Goal: Information Seeking & Learning: Learn about a topic

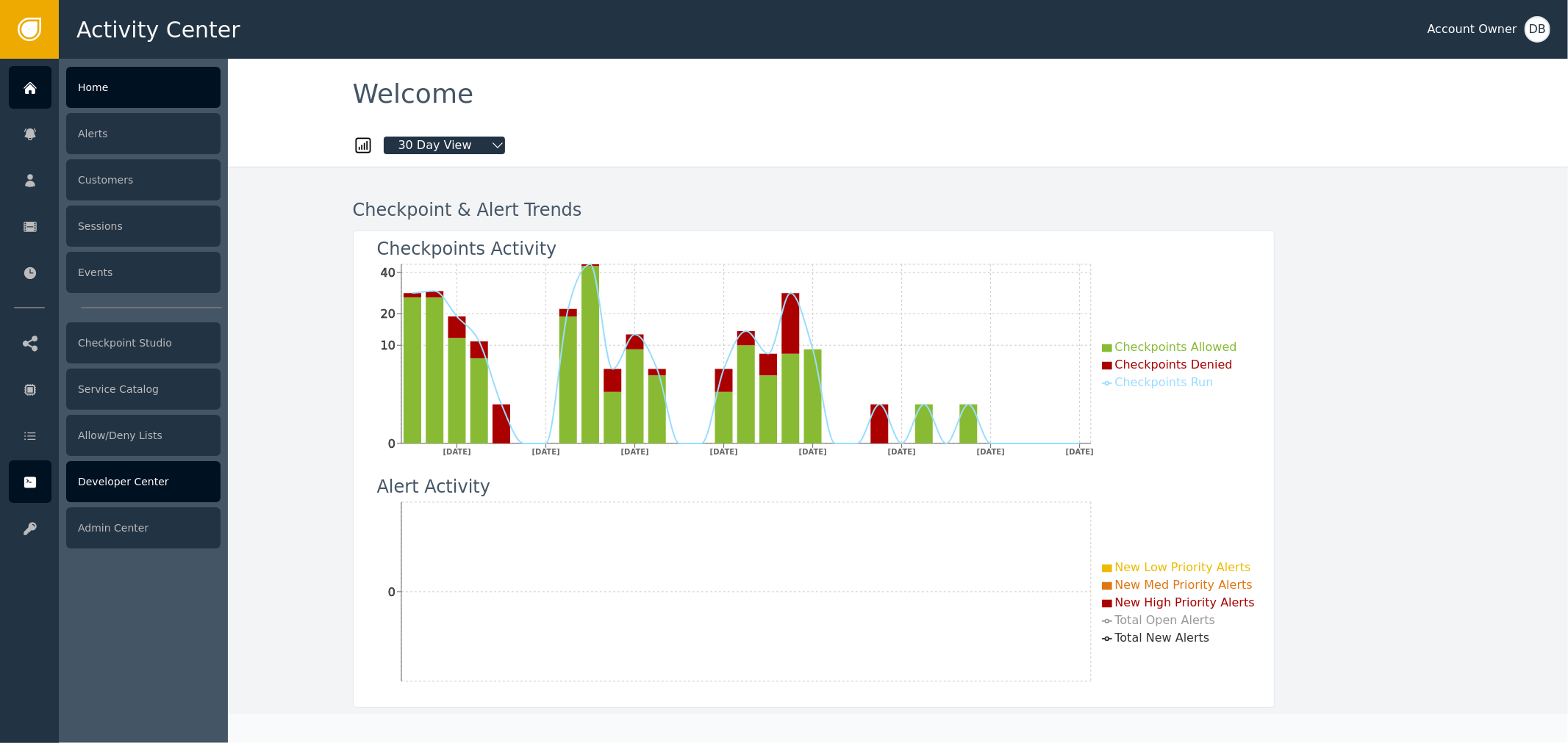
click at [107, 483] on div "Developer Center" at bounding box center [143, 482] width 154 height 41
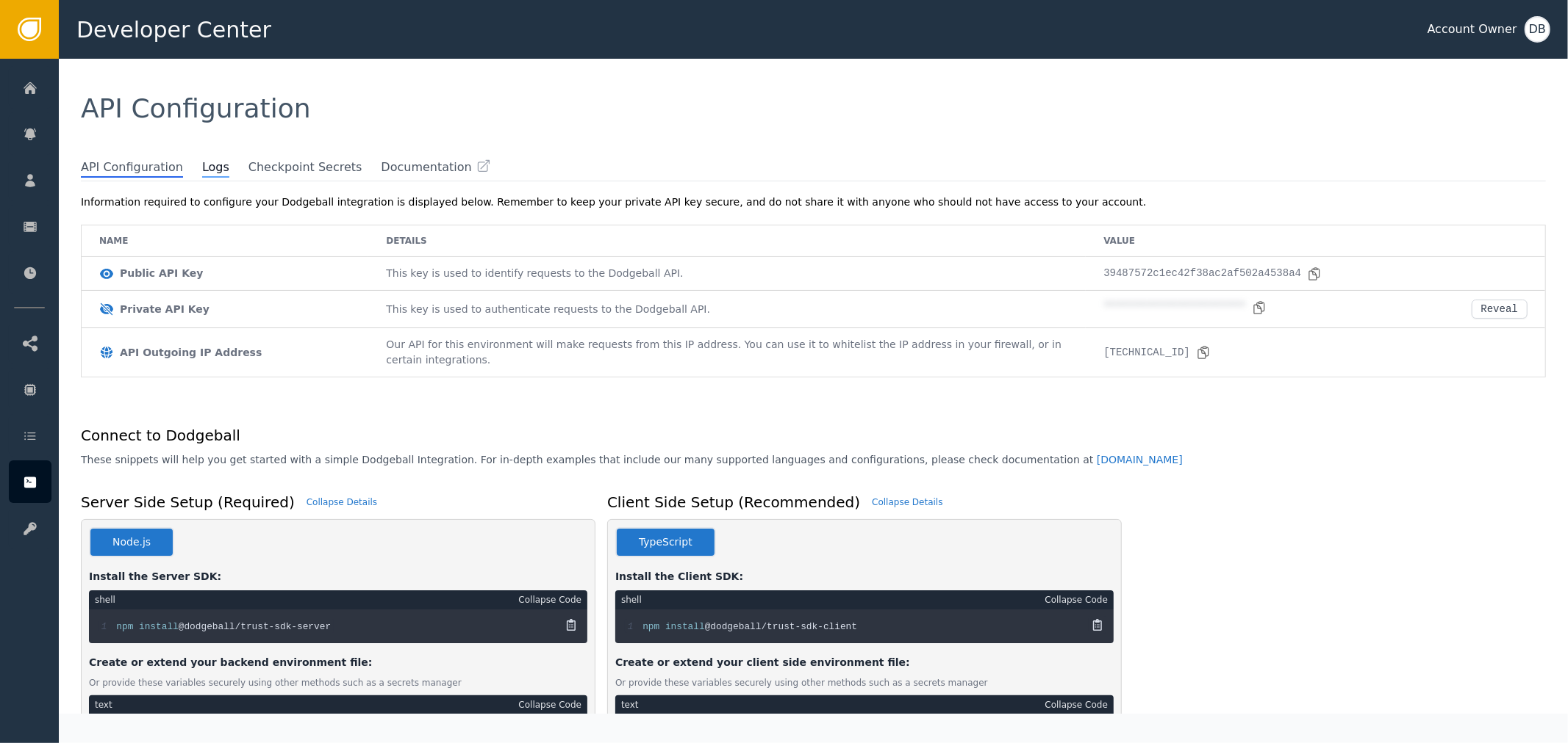
click at [202, 159] on span "Logs" at bounding box center [215, 168] width 27 height 19
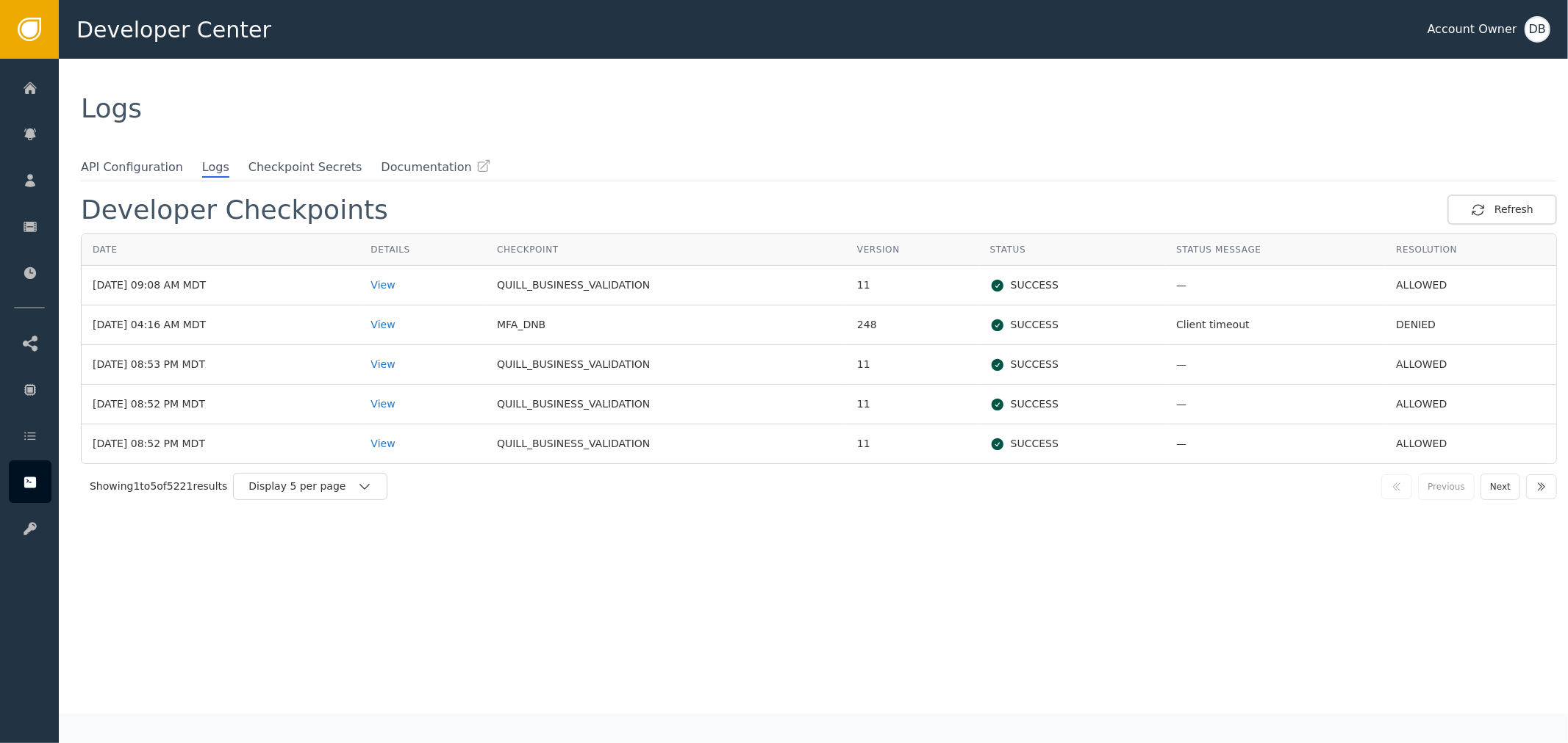
click at [400, 289] on td "View" at bounding box center [423, 285] width 127 height 40
click at [422, 283] on div "View" at bounding box center [423, 285] width 105 height 15
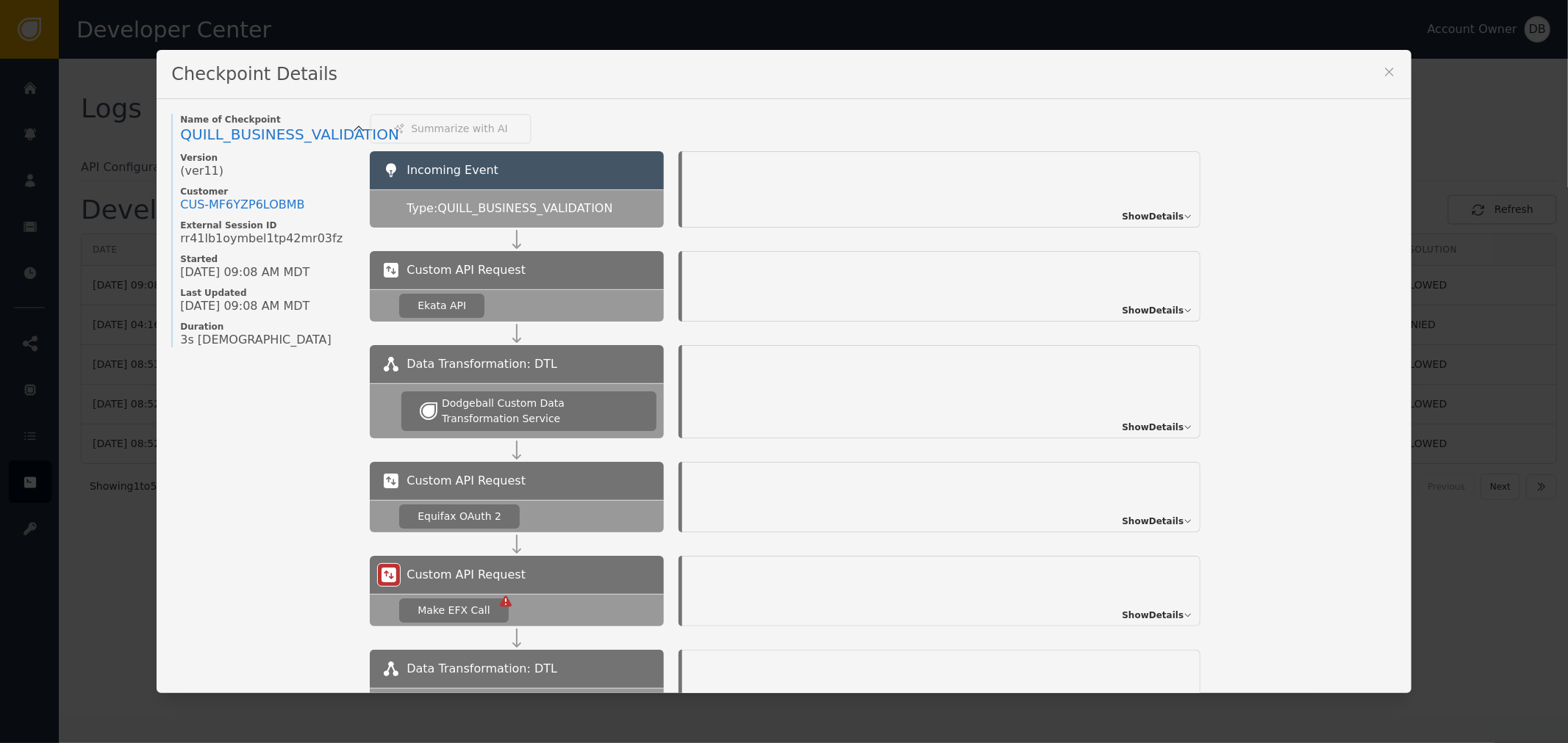
click at [1141, 211] on span "Show Details" at bounding box center [1152, 217] width 62 height 13
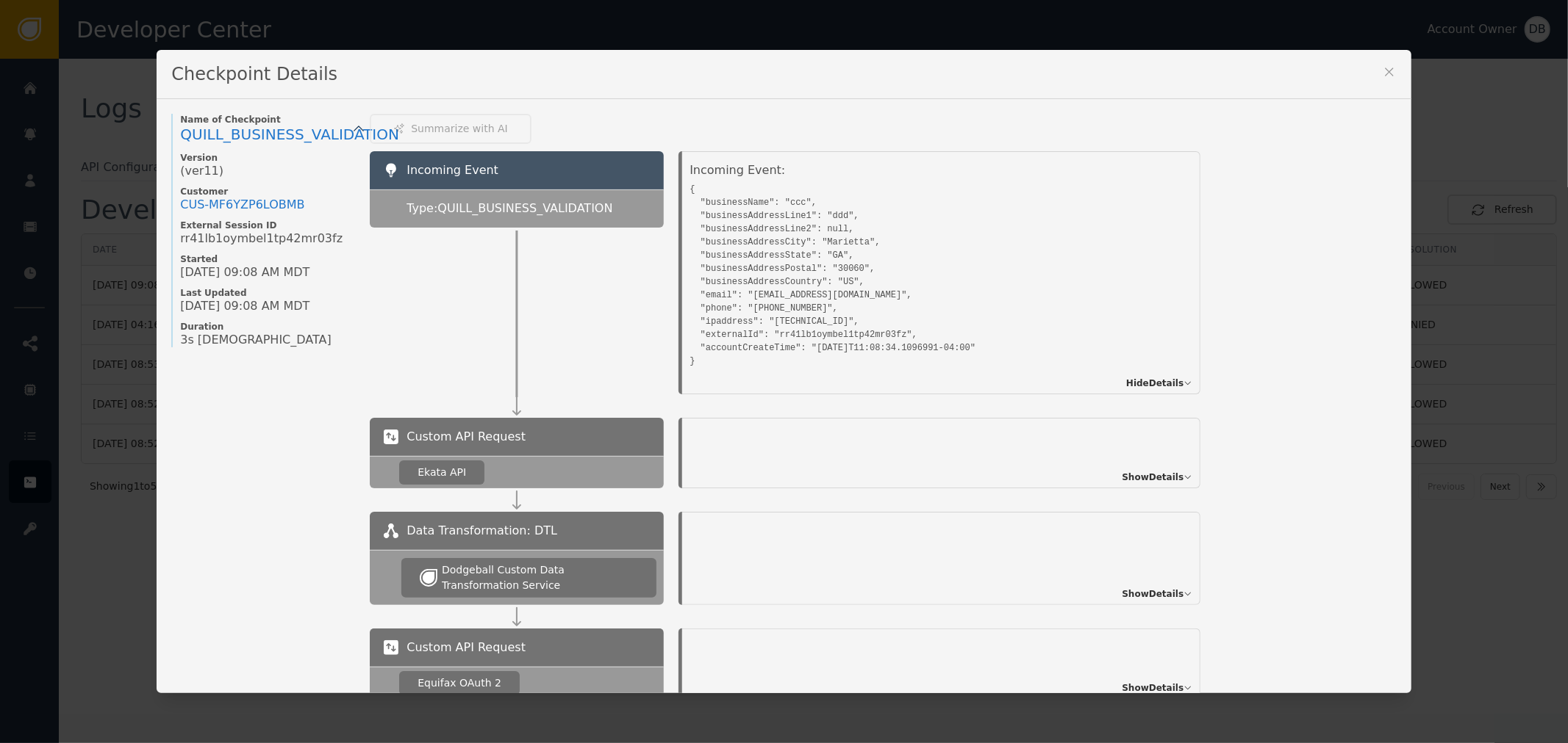
drag, startPoint x: 713, startPoint y: 198, endPoint x: 760, endPoint y: 198, distance: 47.0
click at [754, 198] on pre "{ "businessName": "ccc", "businessAddressLine1": "ddd", "businessAddressLine2":…" at bounding box center [924, 273] width 470 height 189
drag, startPoint x: 701, startPoint y: 211, endPoint x: 832, endPoint y: 213, distance: 131.0
click at [820, 213] on pre "{ "businessName": "ccc", "businessAddressLine1": "ddd", "businessAddressLine2":…" at bounding box center [924, 273] width 470 height 189
drag, startPoint x: 719, startPoint y: 228, endPoint x: 745, endPoint y: 226, distance: 26.1
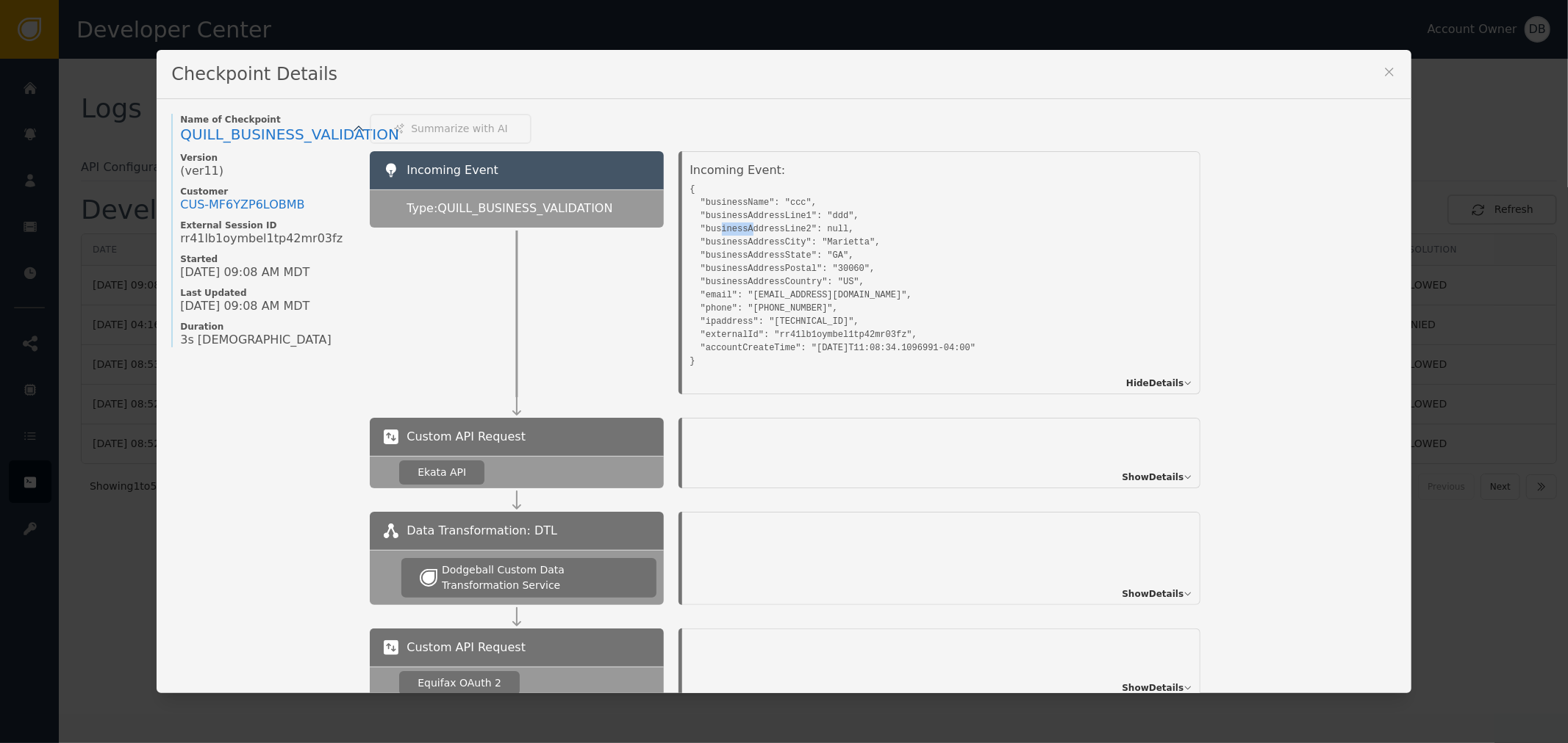
click at [745, 226] on pre "{ "businessName": "ccc", "businessAddressLine1": "ddd", "businessAddressLine2":…" at bounding box center [924, 273] width 470 height 189
drag, startPoint x: 727, startPoint y: 238, endPoint x: 780, endPoint y: 238, distance: 53.0
click at [777, 238] on pre "{ "businessName": "ccc", "businessAddressLine1": "ddd", "businessAddressLine2":…" at bounding box center [924, 273] width 470 height 189
drag, startPoint x: 770, startPoint y: 256, endPoint x: 770, endPoint y: 267, distance: 11.0
click at [779, 253] on pre "{ "businessName": "ccc", "businessAddressLine1": "ddd", "businessAddressLine2":…" at bounding box center [924, 273] width 470 height 189
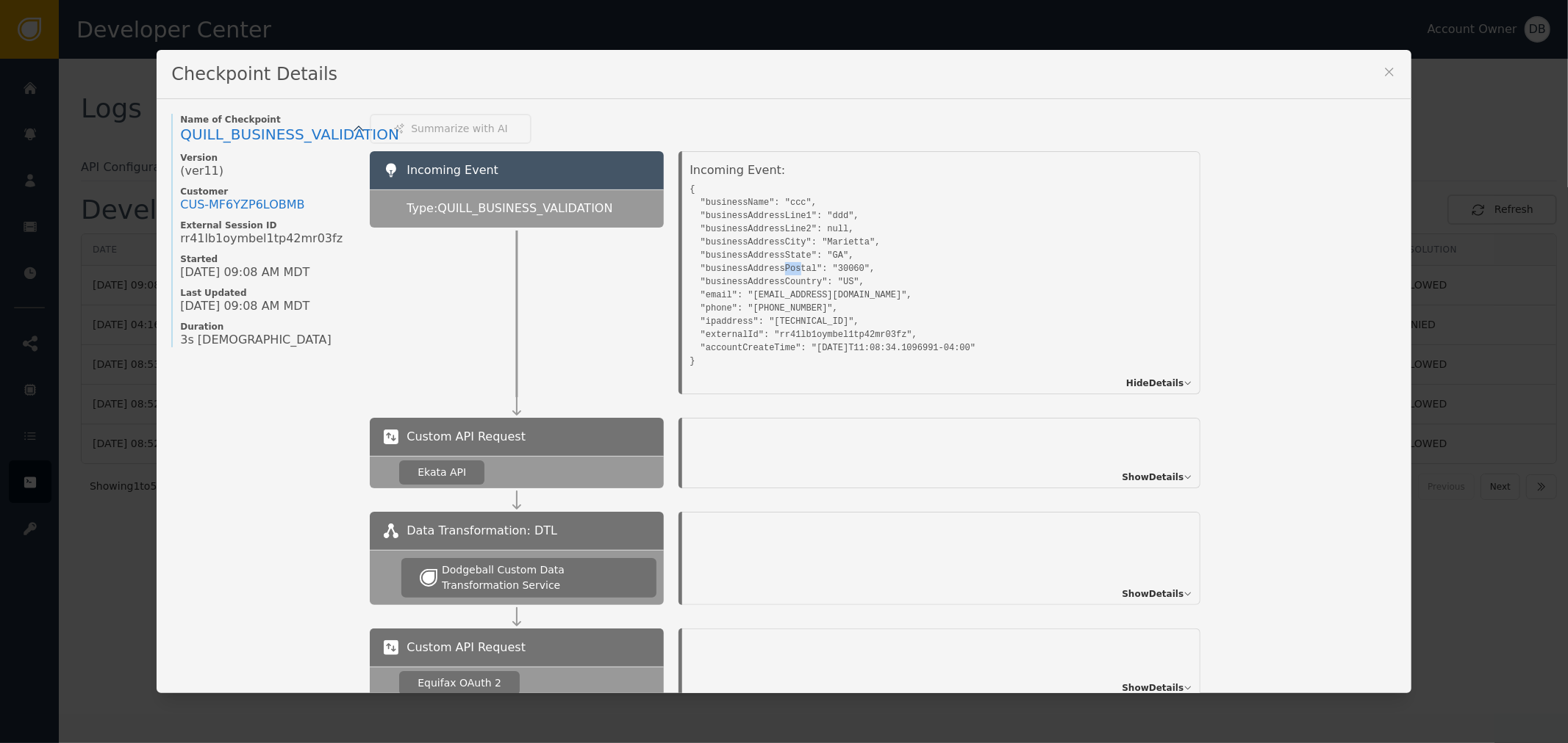
drag, startPoint x: 797, startPoint y: 270, endPoint x: 800, endPoint y: 280, distance: 10.4
click at [799, 270] on pre "{ "businessName": "ccc", "businessAddressLine1": "ddd", "businessAddressLine2":…" at bounding box center [924, 273] width 470 height 189
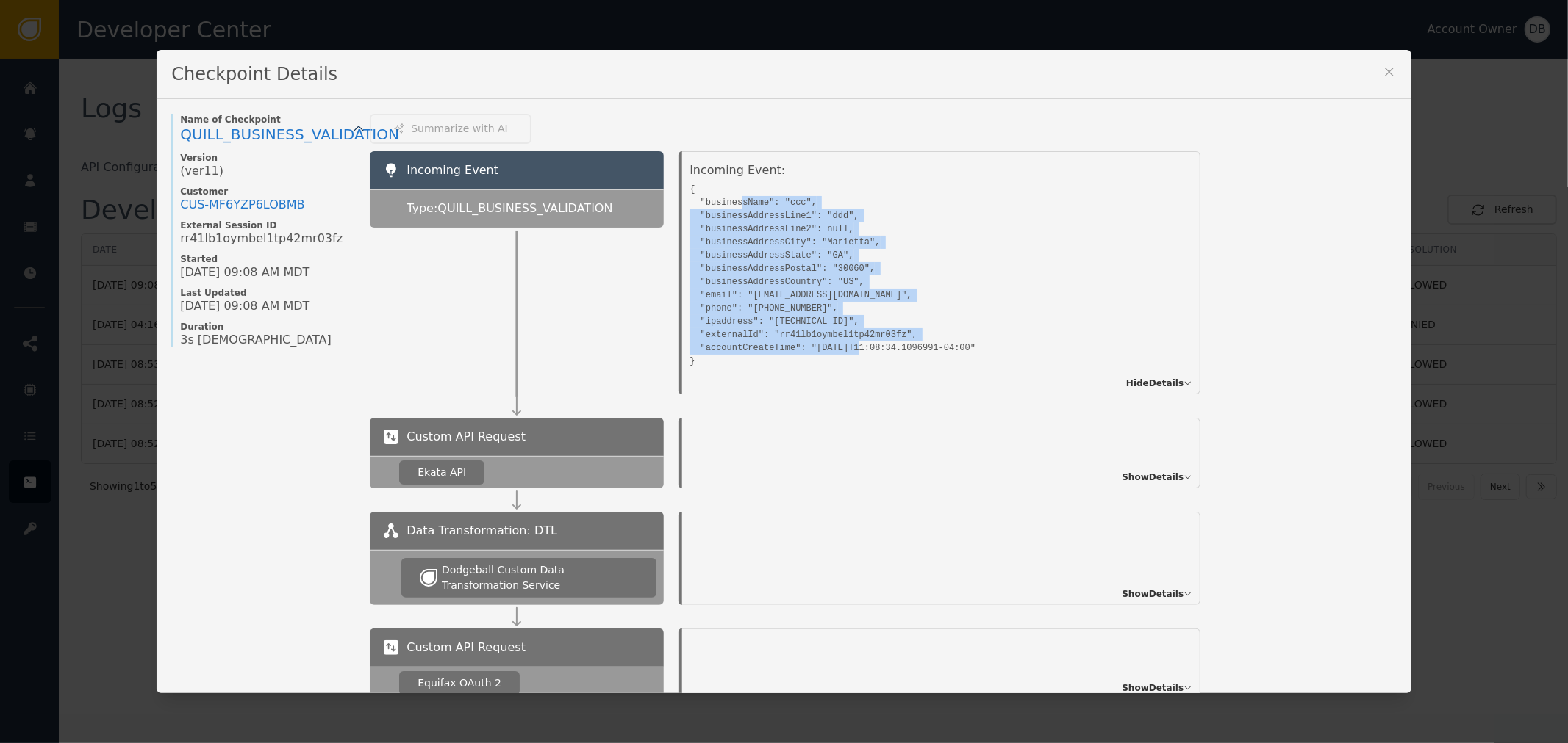
drag, startPoint x: 731, startPoint y: 206, endPoint x: 975, endPoint y: 353, distance: 284.9
click at [939, 350] on pre "{ "businessName": "ccc", "businessAddressLine1": "ddd", "businessAddressLine2":…" at bounding box center [924, 273] width 470 height 189
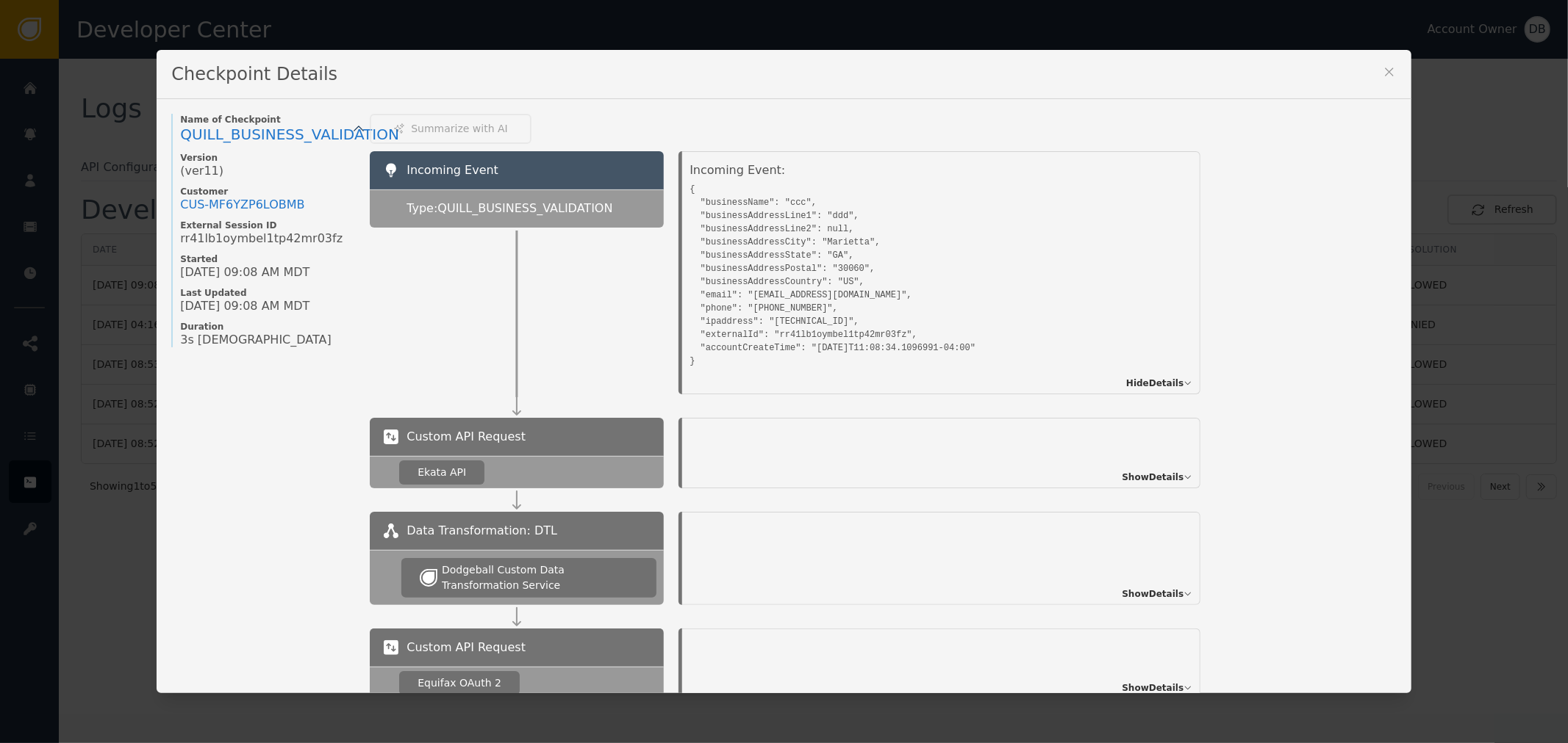
click at [976, 353] on pre "{ "businessName": "ccc", "businessAddressLine1": "ddd", "businessAddressLine2":…" at bounding box center [924, 273] width 470 height 189
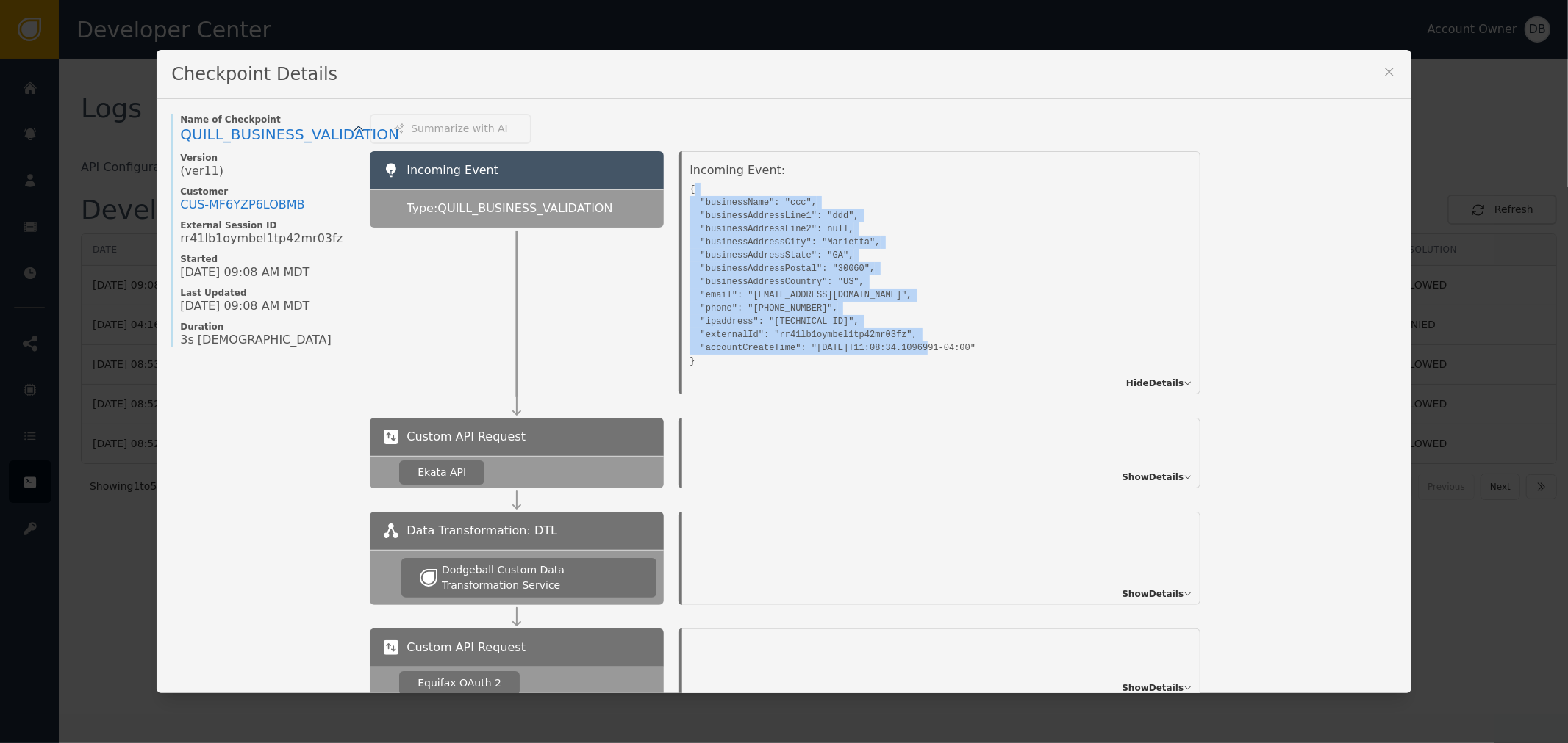
drag, startPoint x: 738, startPoint y: 358, endPoint x: 686, endPoint y: 181, distance: 184.5
click at [689, 181] on pre "{ "businessName": "ccc", "businessAddressLine1": "ddd", "businessAddressLine2":…" at bounding box center [924, 273] width 470 height 189
drag, startPoint x: 694, startPoint y: 186, endPoint x: 685, endPoint y: 190, distance: 9.8
click at [693, 186] on pre "{ "businessName": "ccc", "businessAddressLine1": "ddd", "businessAddressLine2":…" at bounding box center [924, 273] width 470 height 189
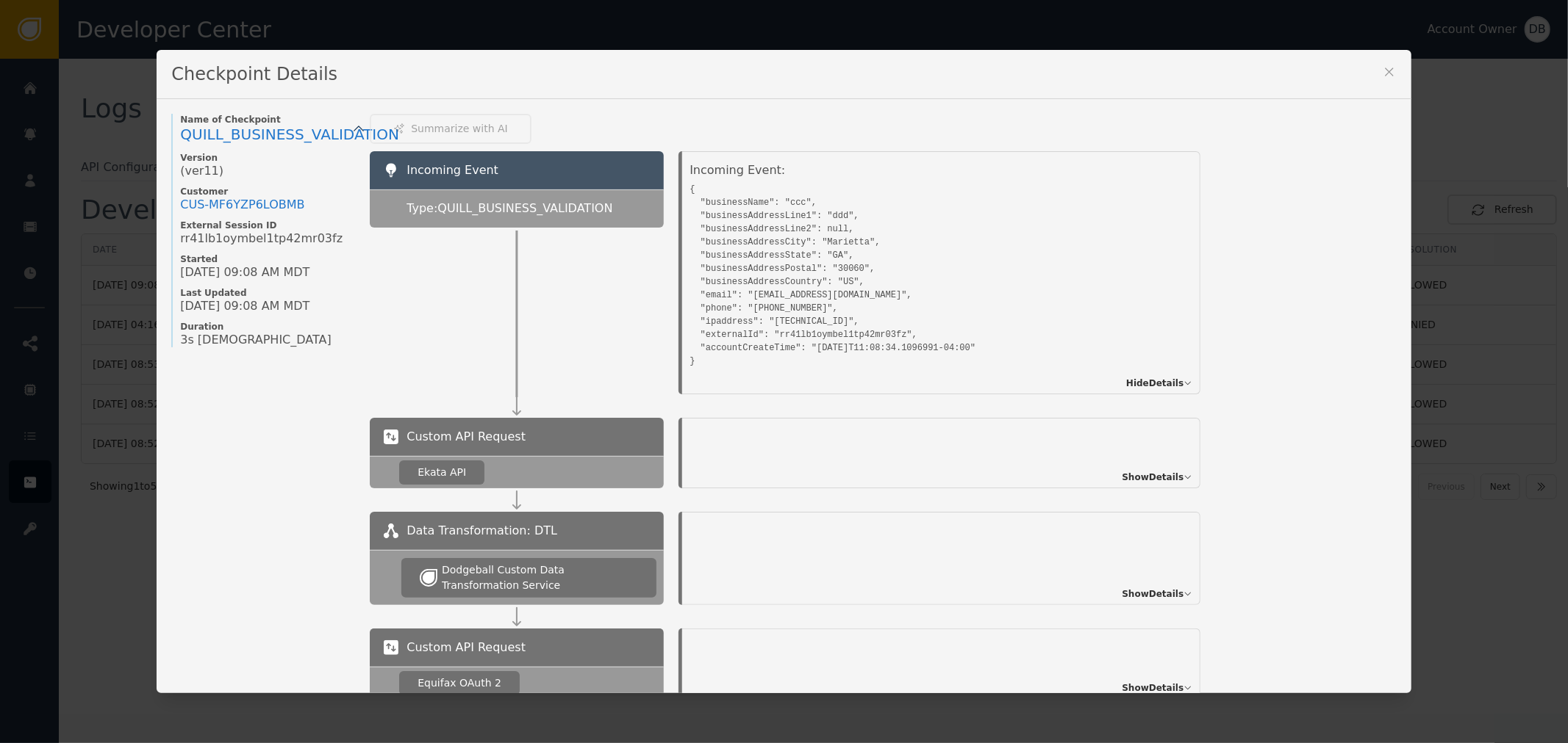
click at [682, 191] on div "Incoming Event: { "businessName": "ccc", "businessAddressLine1": "ddd", "busine…" at bounding box center [941, 272] width 518 height 243
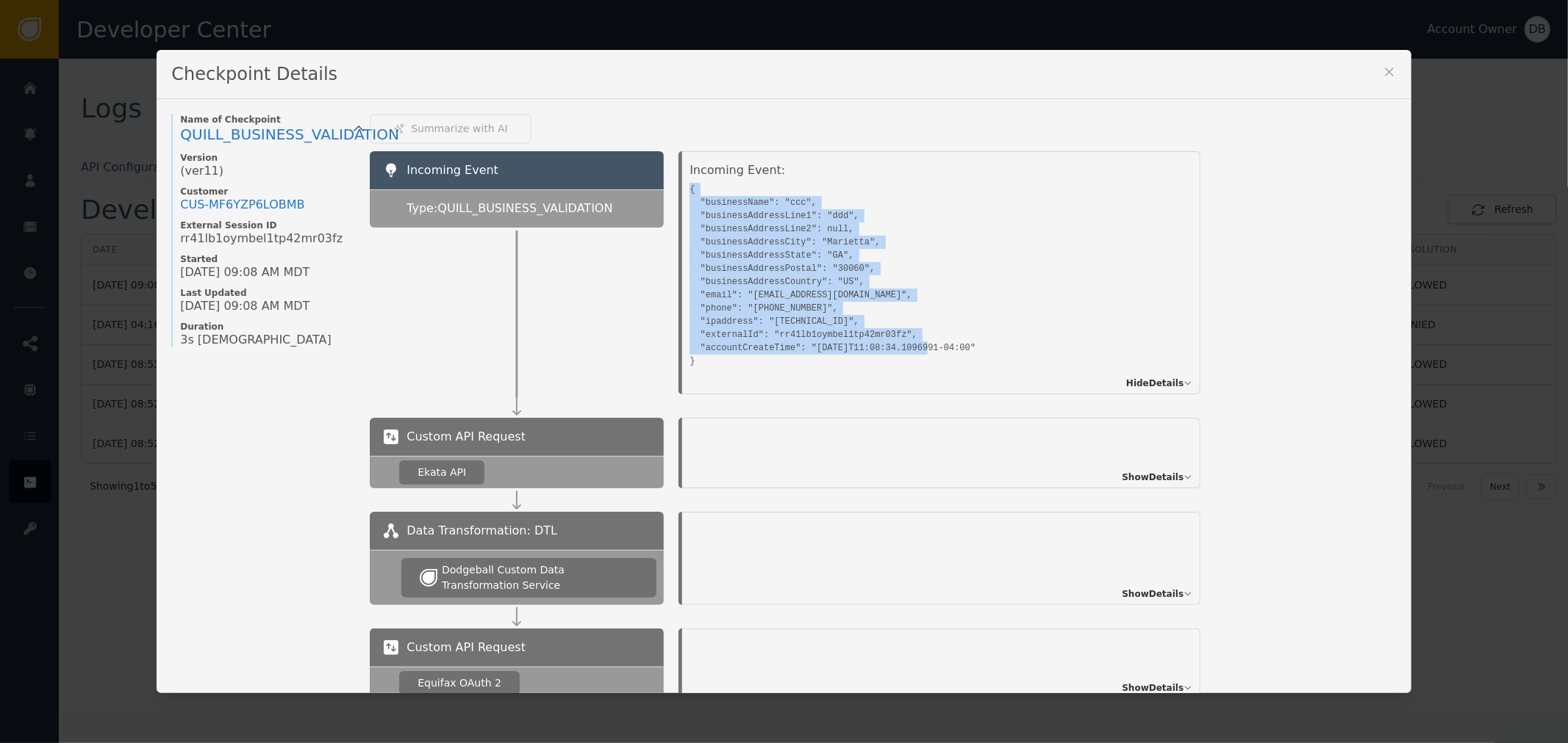
drag, startPoint x: 681, startPoint y: 185, endPoint x: 776, endPoint y: 356, distance: 195.6
click at [776, 356] on div "Incoming Event: { "businessName": "ccc", "businessAddressLine1": "ddd", "busine…" at bounding box center [941, 272] width 518 height 243
click at [773, 298] on pre "{ "businessName": "ccc", "businessAddressLine1": "ddd", "businessAddressLine2":…" at bounding box center [924, 273] width 470 height 189
drag, startPoint x: 729, startPoint y: 360, endPoint x: 673, endPoint y: 187, distance: 181.8
click at [673, 187] on div "Incoming Event: { "businessName": "ccc", "businessAddressLine1": "ddd", "busine…" at bounding box center [938, 272] width 551 height 243
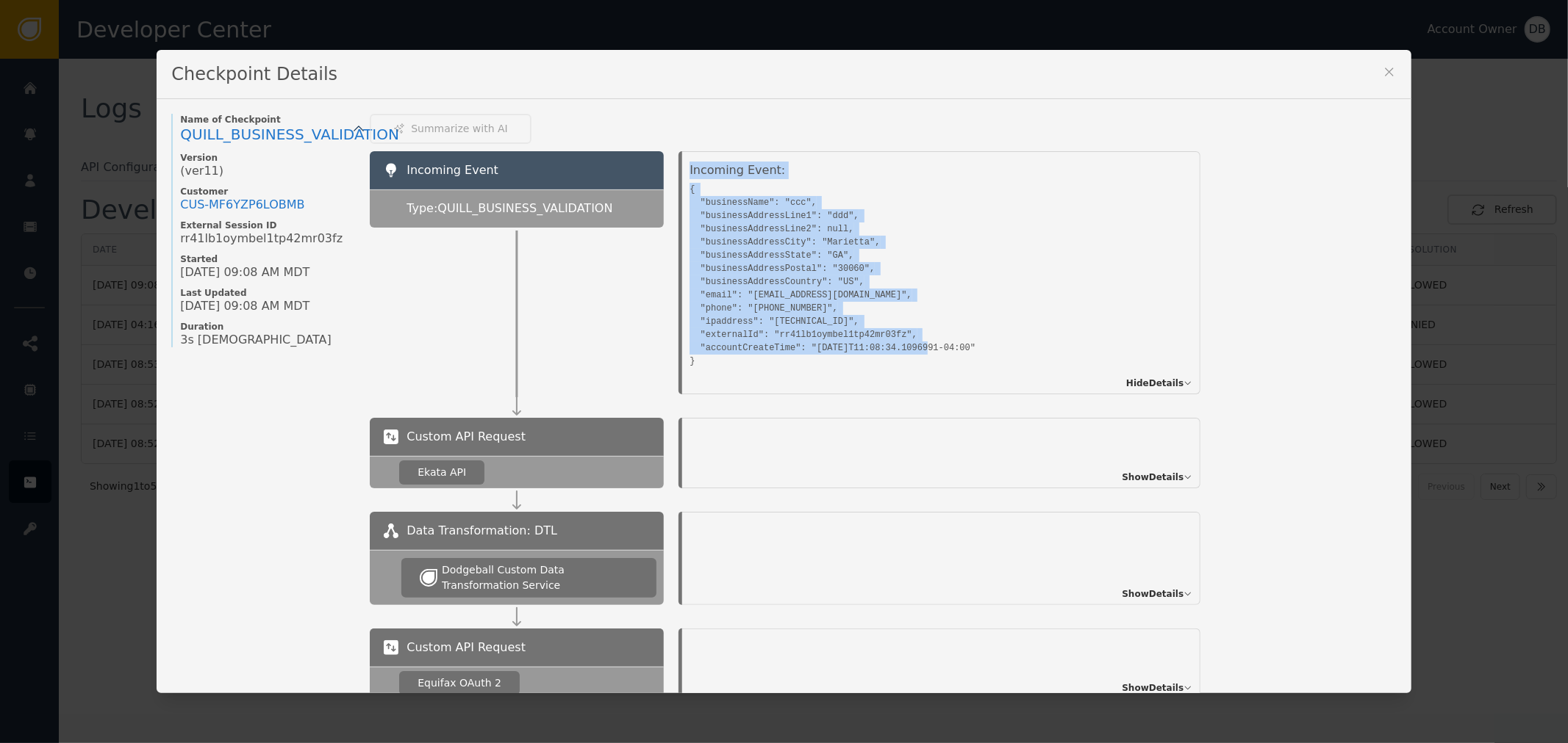
click at [695, 193] on pre "{ "businessName": "ccc", "businessAddressLine1": "ddd", "businessAddressLine2":…" at bounding box center [924, 273] width 470 height 189
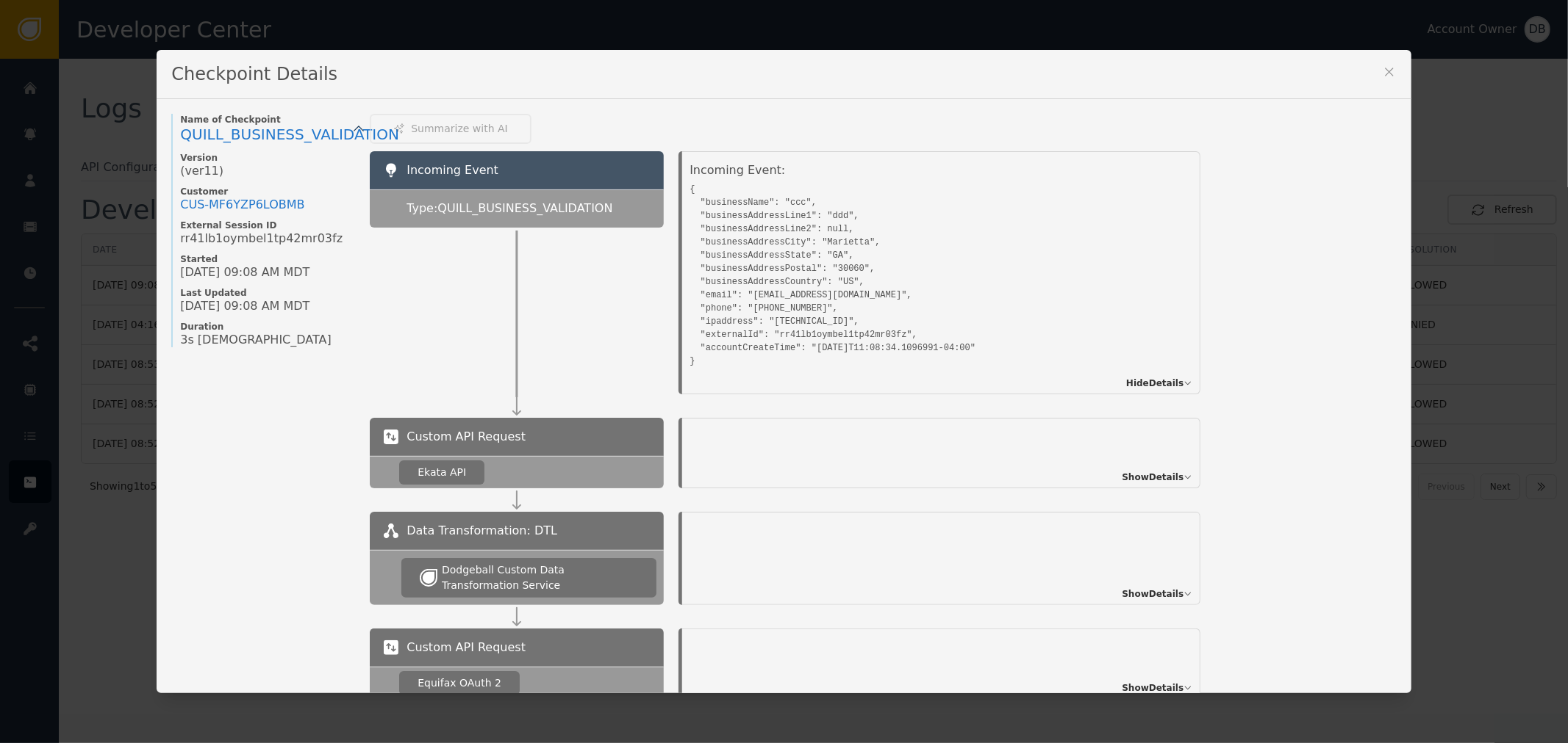
click at [689, 185] on pre "{ "businessName": "ccc", "businessAddressLine1": "ddd", "businessAddressLine2":…" at bounding box center [924, 273] width 470 height 189
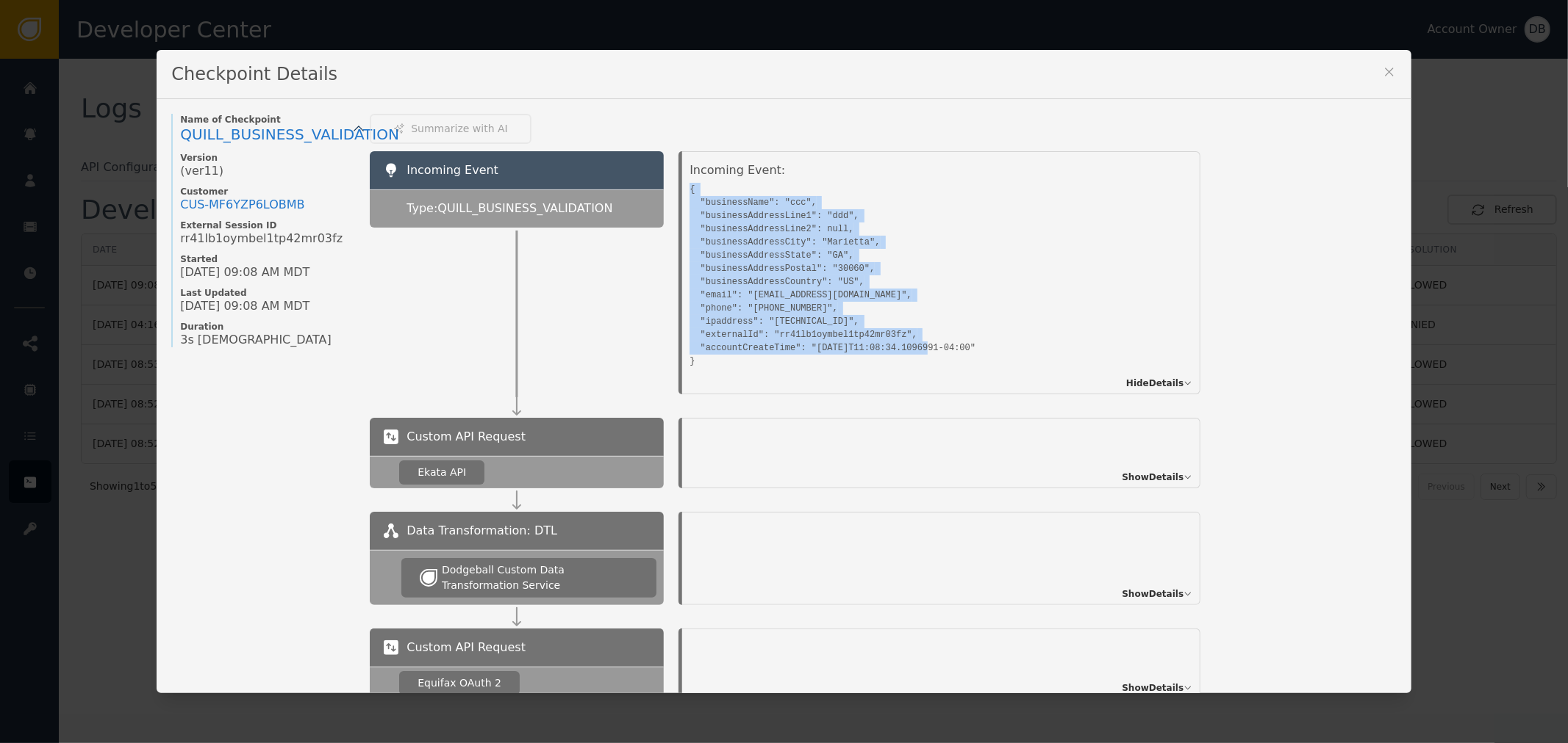
drag, startPoint x: 685, startPoint y: 186, endPoint x: 747, endPoint y: 370, distance: 194.2
click at [747, 370] on div "Incoming Event: { "businessName": "ccc", "businessAddressLine1": "ddd", "busine…" at bounding box center [928, 271] width 478 height 218
copy pre "{ "businessName": "ccc", "businessAddressLine1": "ddd", "businessAddressLine2":…"
drag, startPoint x: 833, startPoint y: 327, endPoint x: 463, endPoint y: 13, distance: 485.3
click at [833, 327] on pre "{ "businessName": "ccc", "businessAddressLine1": "ddd", "businessAddressLine2":…" at bounding box center [924, 273] width 470 height 189
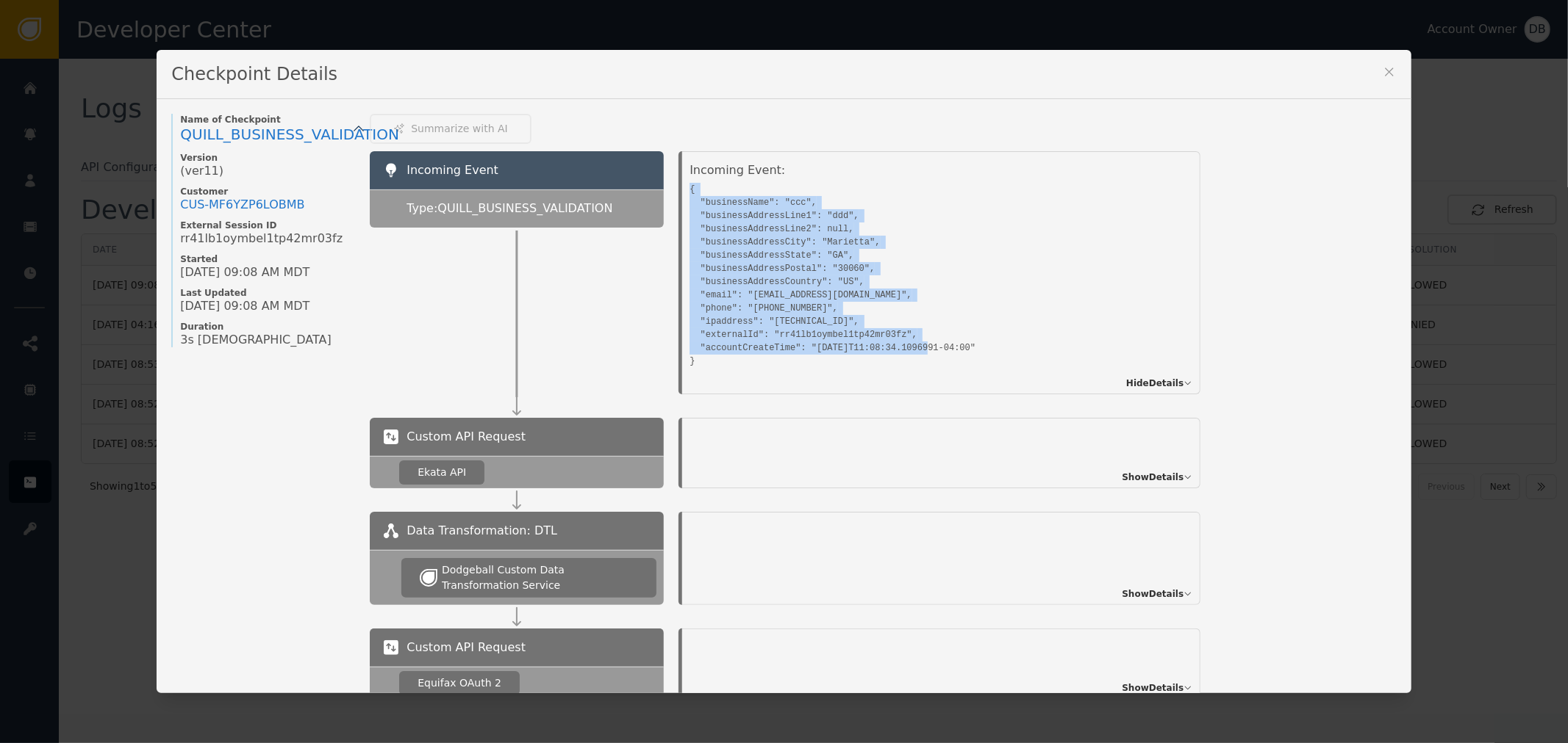
copy pre "{ "businessName": "ccc", "businessAddressLine1": "ddd", "businessAddressLine2":…"
click at [841, 323] on pre "{ "businessName": "ccc", "businessAddressLine1": "ddd", "businessAddressLine2":…" at bounding box center [924, 273] width 470 height 189
drag, startPoint x: 759, startPoint y: 368, endPoint x: 684, endPoint y: 189, distance: 194.1
click at [689, 189] on div "Incoming Event: { "businessName": "ccc", "businessAddressLine1": "ddd", "busine…" at bounding box center [928, 271] width 478 height 218
copy pre "{ "businessName": "ccc", "businessAddressLine1": "ddd", "businessAddressLine2":…"
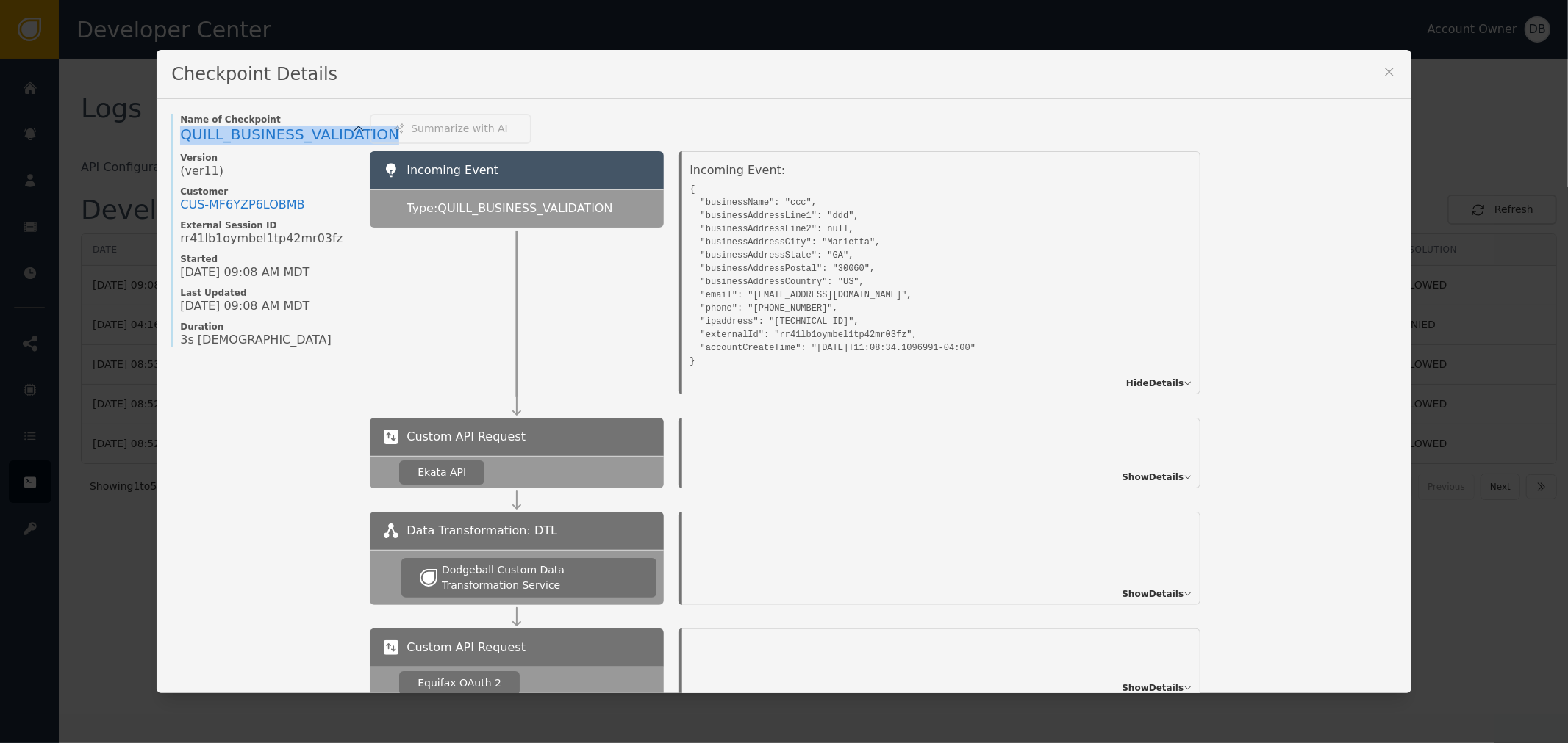
drag, startPoint x: 168, startPoint y: 128, endPoint x: 356, endPoint y: 145, distance: 188.8
click at [490, 223] on div "Type: QUILL_BUSINESS_VALIDATION" at bounding box center [516, 208] width 294 height 38
click at [490, 201] on span "Type: QUILL_BUSINESS_VALIDATION" at bounding box center [510, 208] width 206 height 18
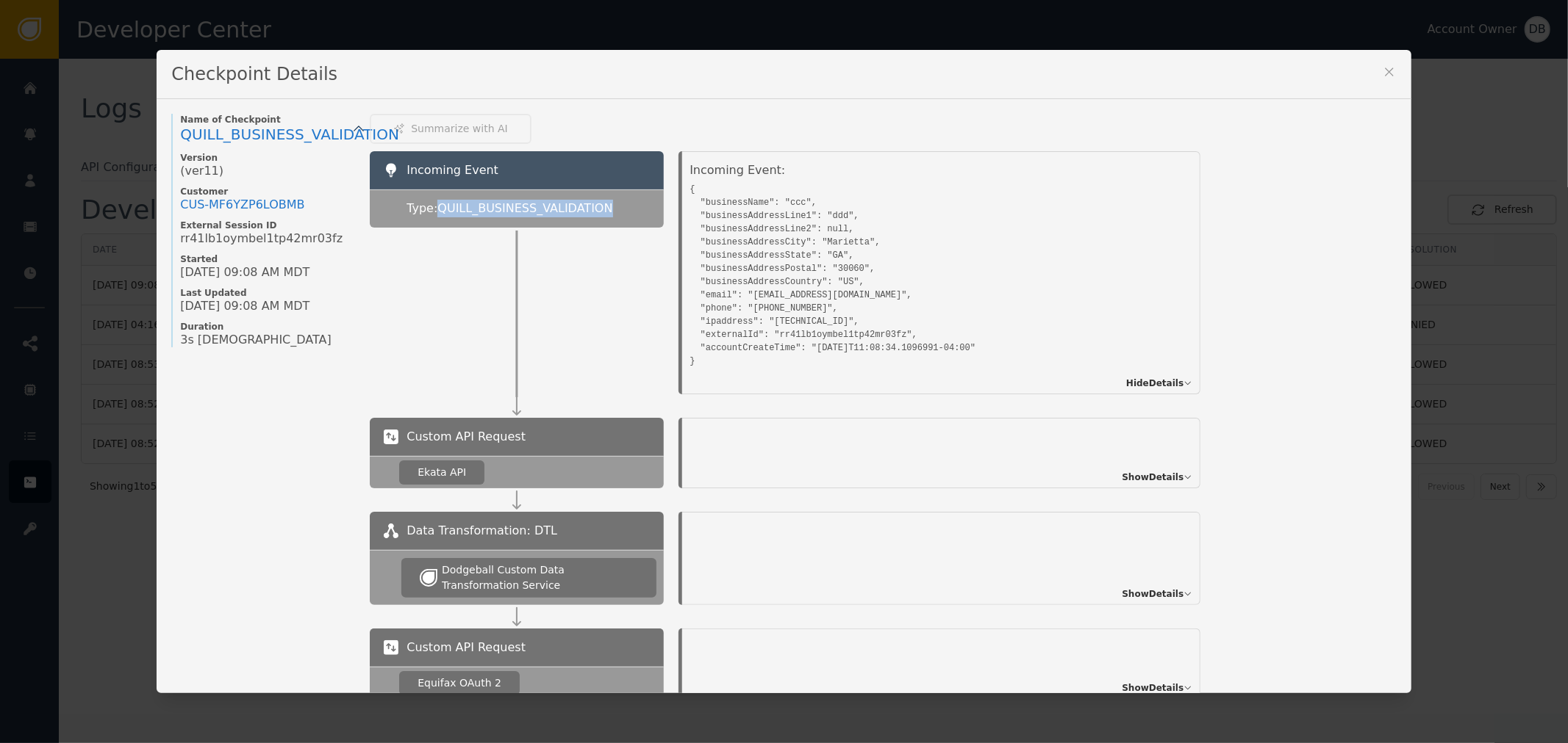
copy span "QUILL_BUSINESS_VALIDATION"
click at [727, 196] on pre "{ "businessName": "ccc", "businessAddressLine1": "ddd", "businessAddressLine2":…" at bounding box center [924, 273] width 470 height 189
drag, startPoint x: 727, startPoint y: 196, endPoint x: 834, endPoint y: 233, distance: 113.2
click at [722, 196] on pre "{ "businessName": "ccc", "businessAddressLine1": "ddd", "businessAddressLine2":…" at bounding box center [924, 273] width 470 height 189
click at [730, 200] on pre "{ "businessName": "ccc", "businessAddressLine1": "ddd", "businessAddressLine2":…" at bounding box center [924, 273] width 470 height 189
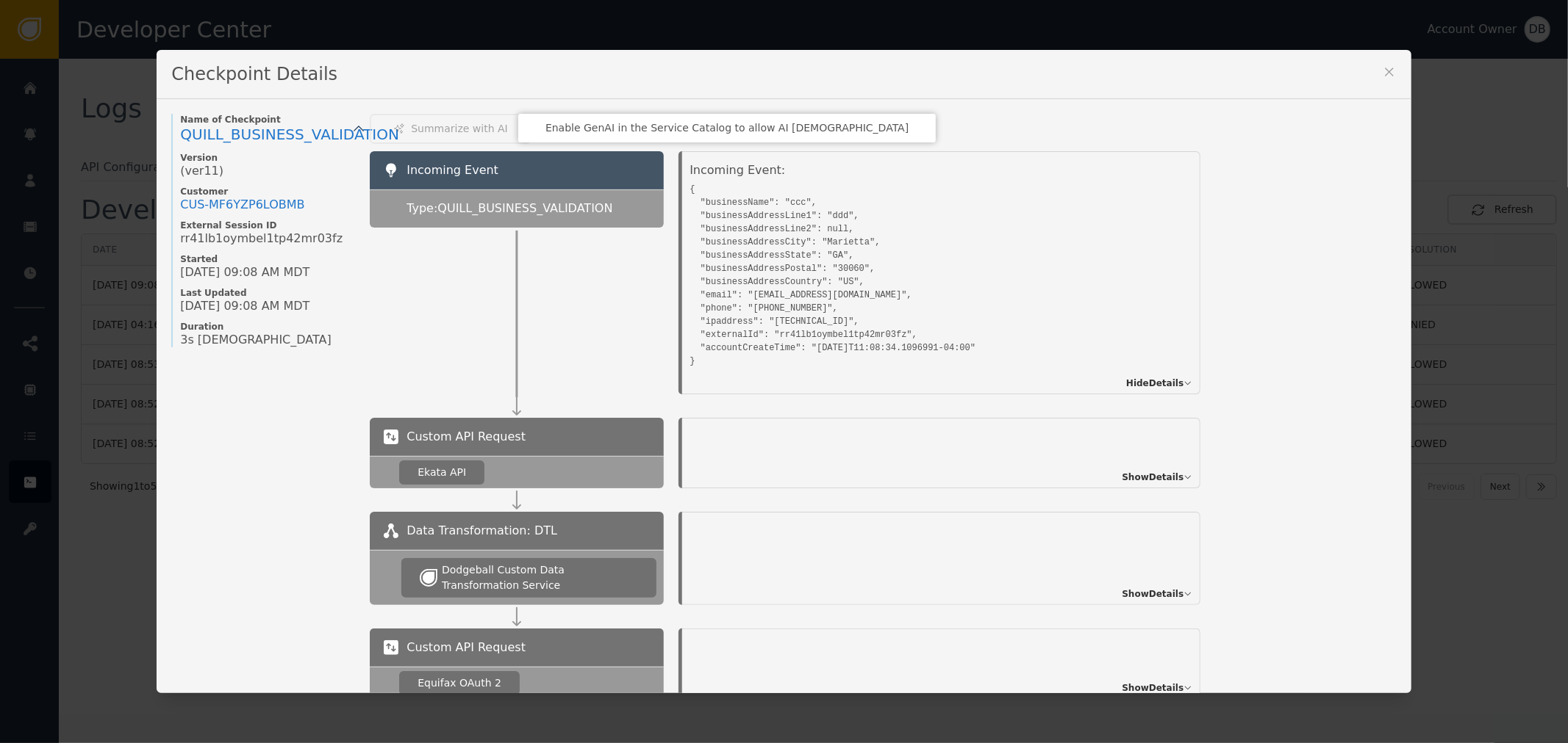
click at [743, 210] on pre "{ "businessName": "ccc", "businessAddressLine1": "ddd", "businessAddressLine2":…" at bounding box center [924, 273] width 470 height 189
click at [840, 221] on pre "{ "businessName": "ccc", "businessAddressLine1": "ddd", "businessAddressLine2":…" at bounding box center [924, 273] width 470 height 189
drag, startPoint x: 807, startPoint y: 213, endPoint x: 824, endPoint y: 210, distance: 17.3
click at [824, 210] on pre "{ "businessName": "ccc", "businessAddressLine1": "ddd", "businessAddressLine2":…" at bounding box center [924, 273] width 470 height 189
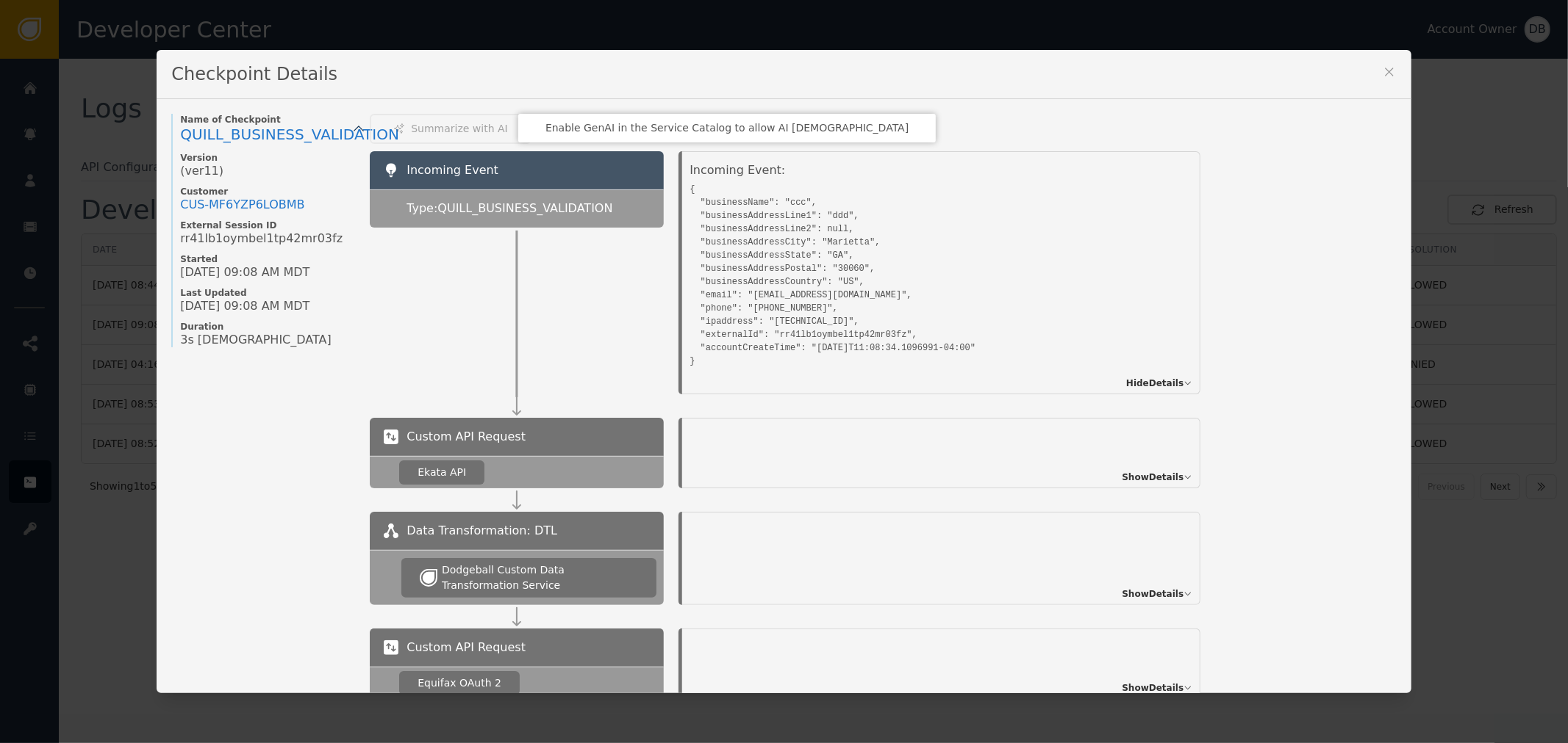
click at [1130, 466] on div "Show Details" at bounding box center [941, 454] width 518 height 71
click at [1144, 475] on span "Show Details" at bounding box center [1152, 477] width 62 height 13
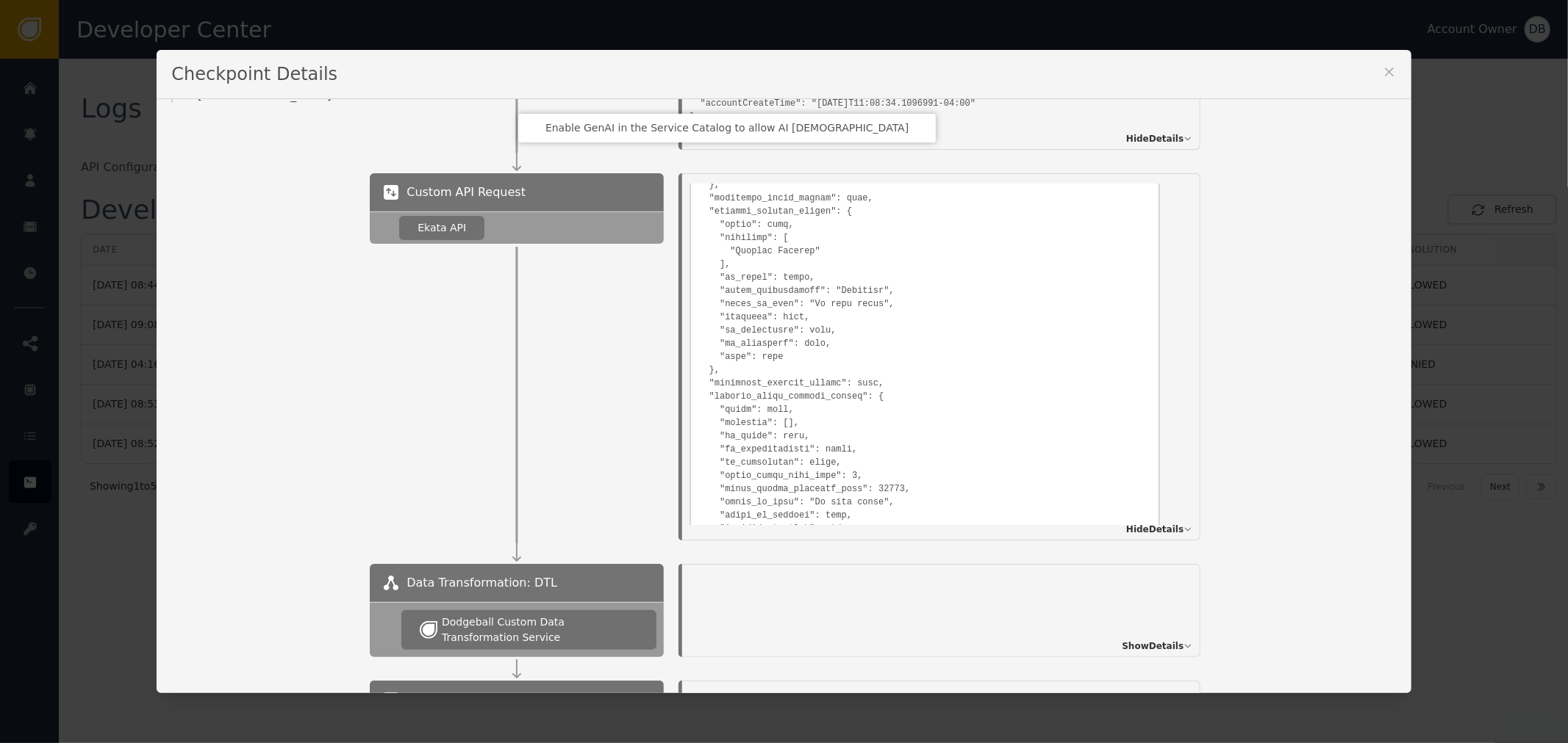
scroll to position [816, 0]
drag, startPoint x: 754, startPoint y: 405, endPoint x: 869, endPoint y: 490, distance: 143.0
click at [843, 468] on pre at bounding box center [924, 347] width 452 height 1061
click at [858, 473] on pre at bounding box center [924, 347] width 452 height 1061
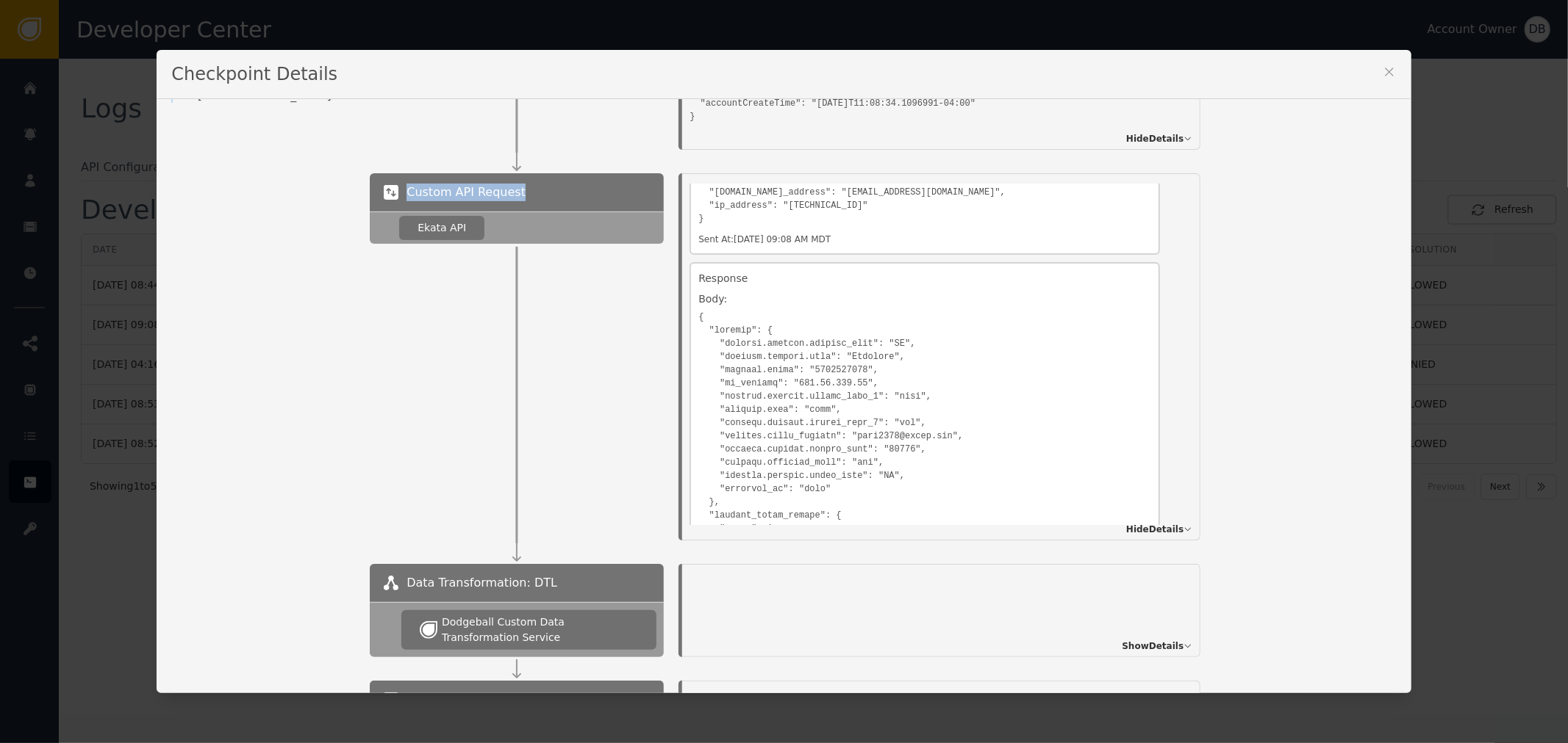
drag, startPoint x: 387, startPoint y: 186, endPoint x: 531, endPoint y: 186, distance: 144.0
click at [531, 186] on div "Custom API Request" at bounding box center [516, 192] width 294 height 38
click at [413, 191] on span "Custom API Request" at bounding box center [466, 192] width 119 height 18
drag, startPoint x: 413, startPoint y: 191, endPoint x: 511, endPoint y: 188, distance: 98.0
click at [511, 188] on div "Custom API Request" at bounding box center [516, 192] width 294 height 38
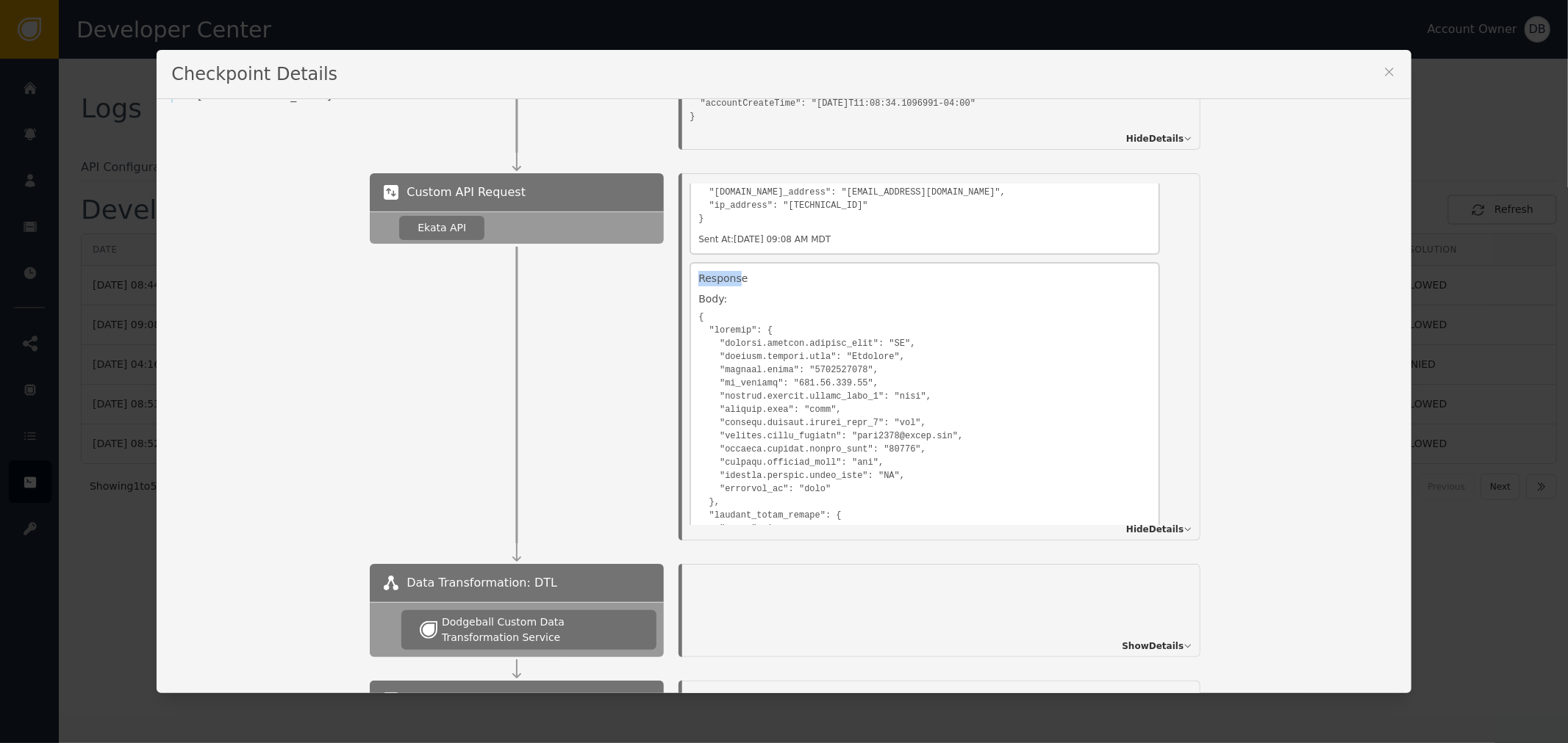
drag, startPoint x: 692, startPoint y: 272, endPoint x: 732, endPoint y: 268, distance: 40.2
click at [732, 271] on div "Response" at bounding box center [924, 280] width 452 height 19
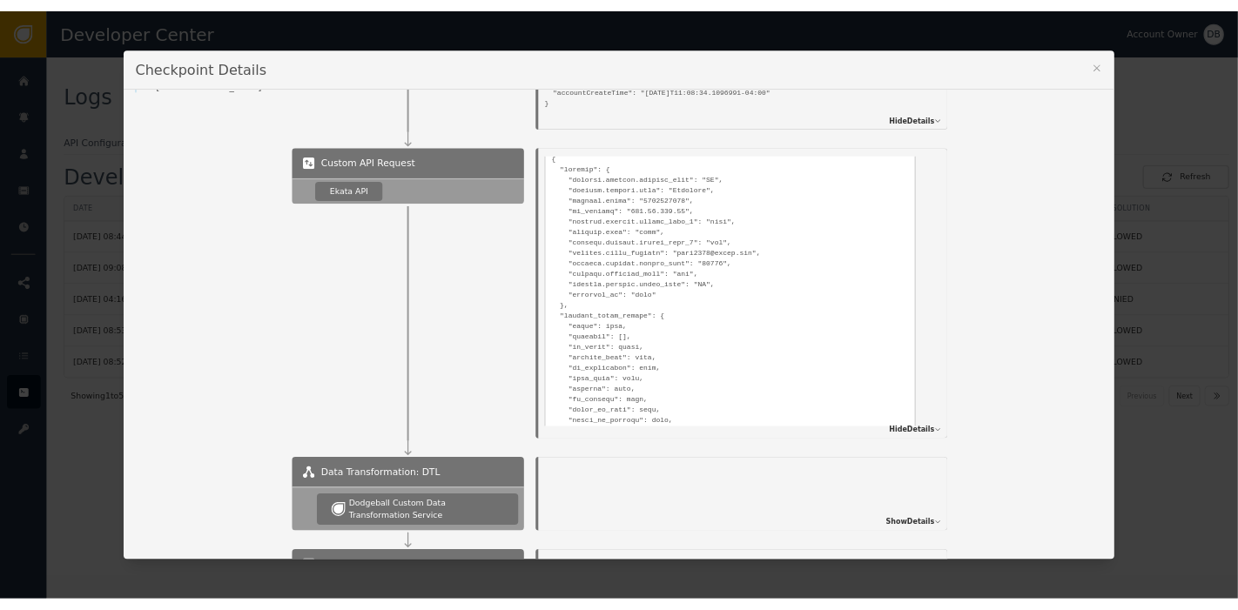
scroll to position [580, 0]
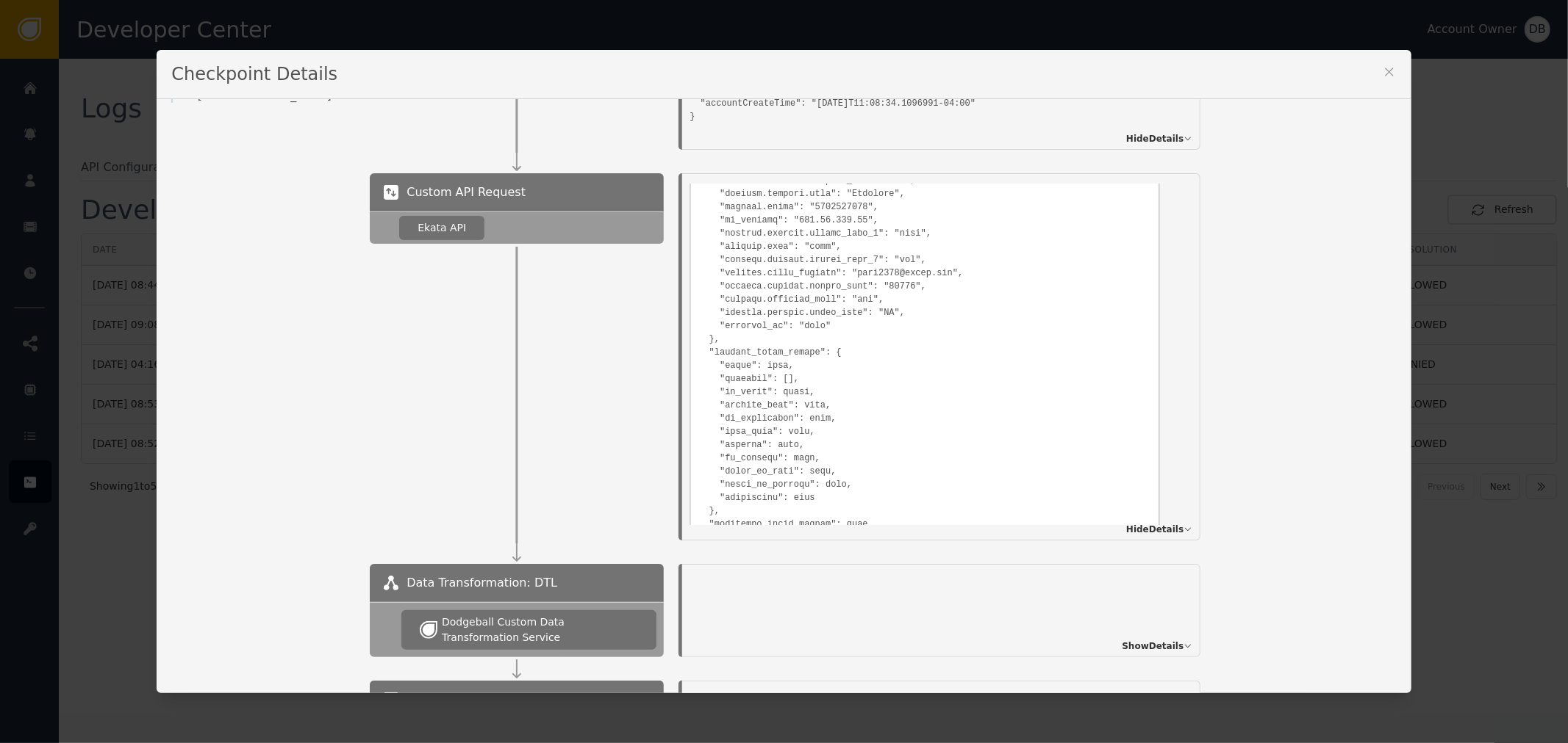
click at [740, 354] on pre at bounding box center [924, 675] width 452 height 1061
click at [741, 343] on pre at bounding box center [924, 675] width 452 height 1061
click at [738, 473] on pre at bounding box center [924, 675] width 452 height 1061
click at [731, 463] on pre at bounding box center [924, 675] width 452 height 1061
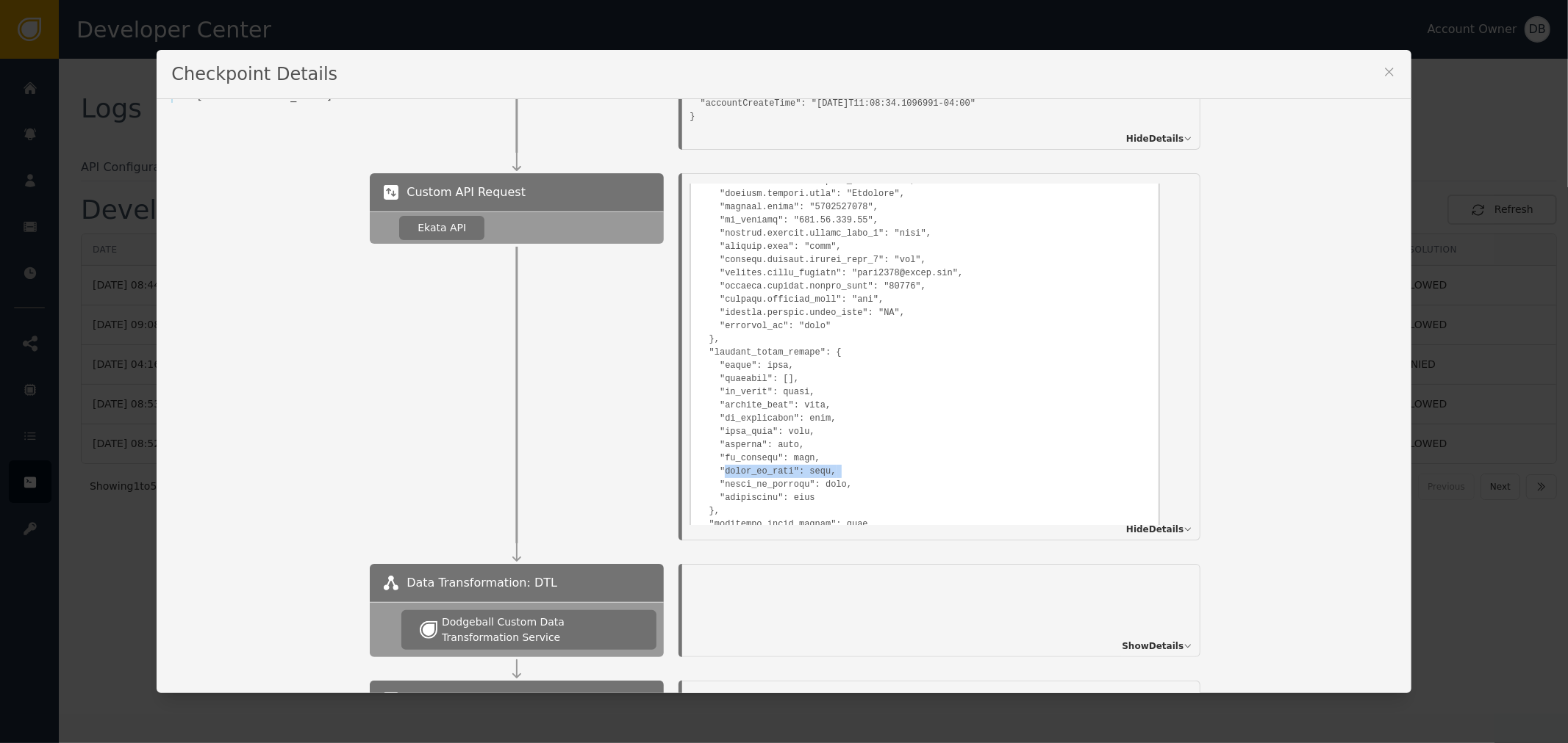
drag, startPoint x: 731, startPoint y: 463, endPoint x: 835, endPoint y: 466, distance: 104.0
click at [835, 466] on pre at bounding box center [924, 675] width 452 height 1061
click at [823, 465] on pre at bounding box center [924, 675] width 452 height 1061
drag, startPoint x: 760, startPoint y: 467, endPoint x: 722, endPoint y: 463, distance: 38.2
click at [722, 463] on pre at bounding box center [924, 675] width 452 height 1061
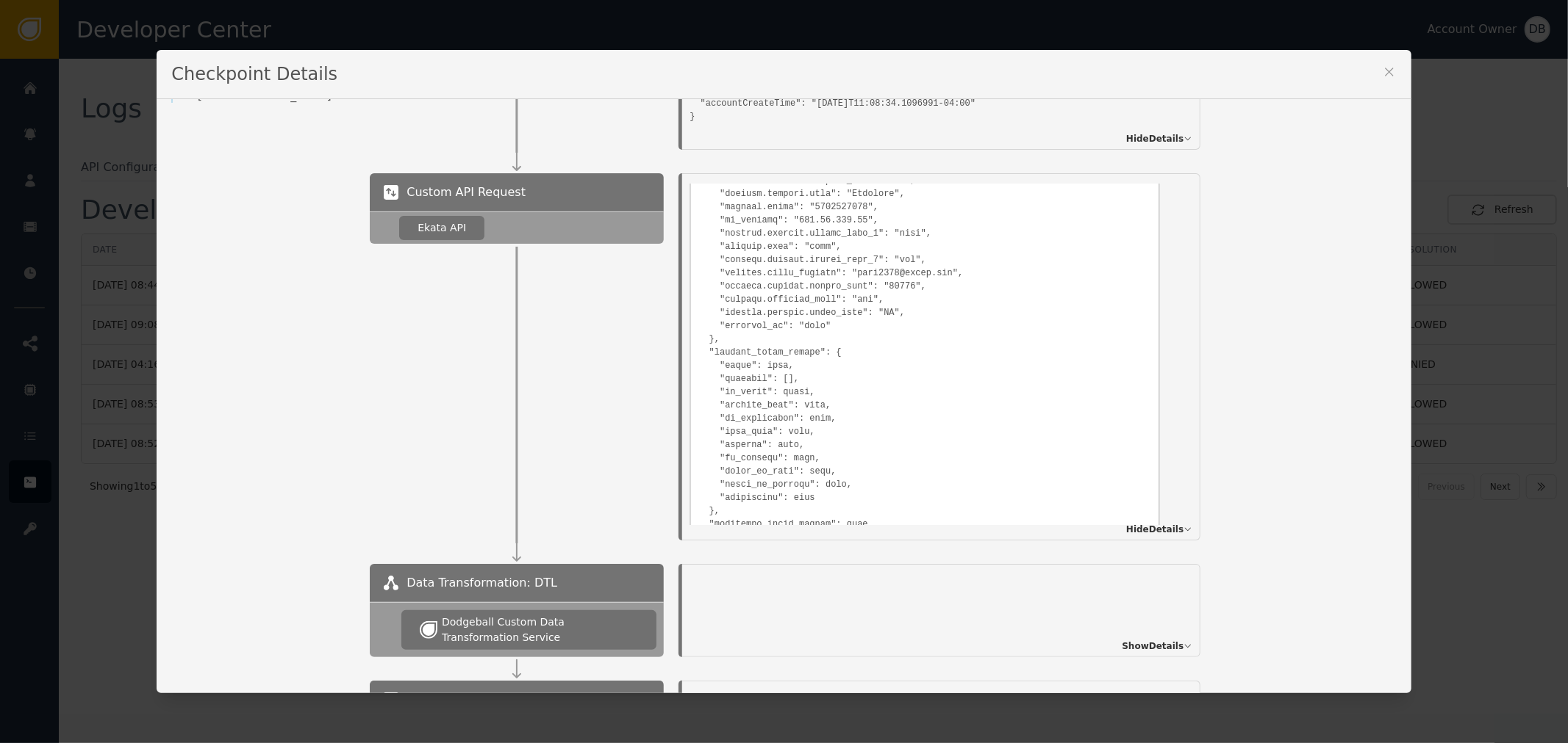
click at [743, 478] on pre at bounding box center [924, 675] width 452 height 1061
click at [737, 347] on pre at bounding box center [924, 675] width 452 height 1061
click at [715, 345] on pre at bounding box center [924, 675] width 452 height 1061
click at [752, 465] on pre at bounding box center [924, 675] width 452 height 1061
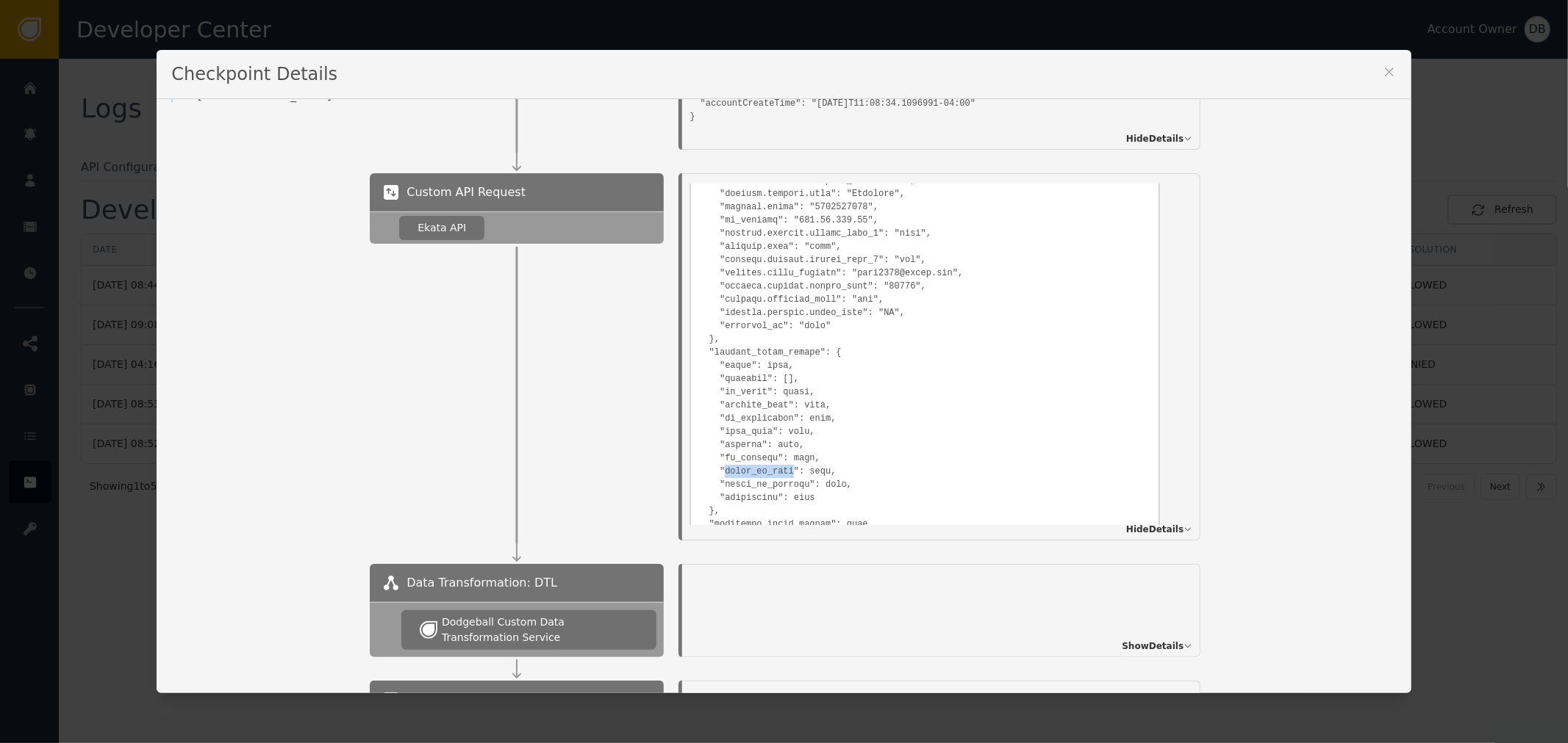
click at [752, 465] on pre at bounding box center [924, 675] width 452 height 1061
